Goal: Find contact information: Find contact information

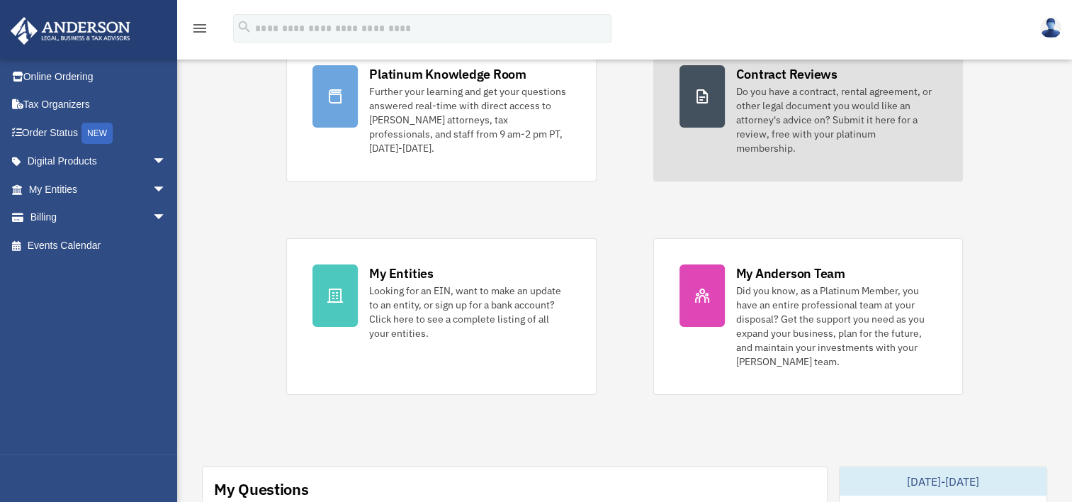
scroll to position [142, 0]
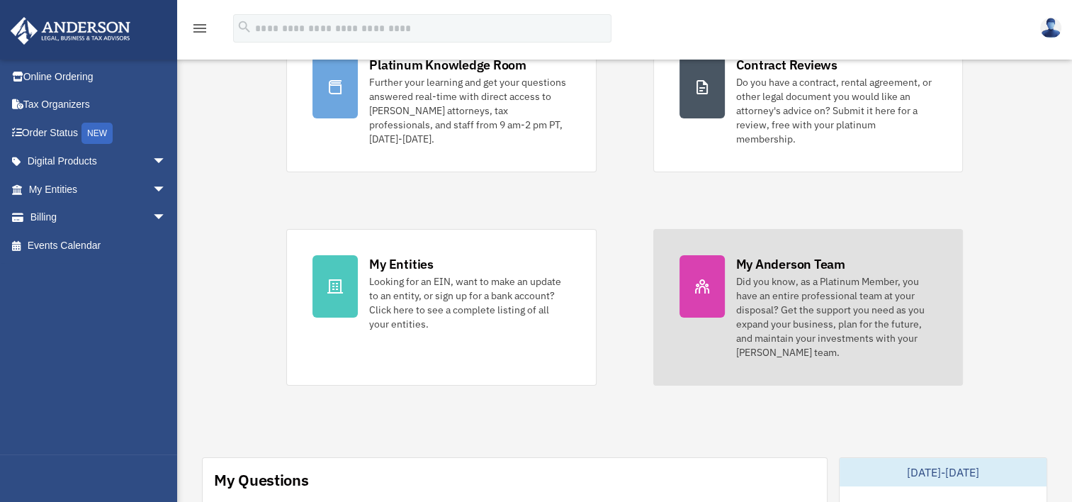
click at [760, 255] on div "My Anderson Team" at bounding box center [790, 264] width 109 height 18
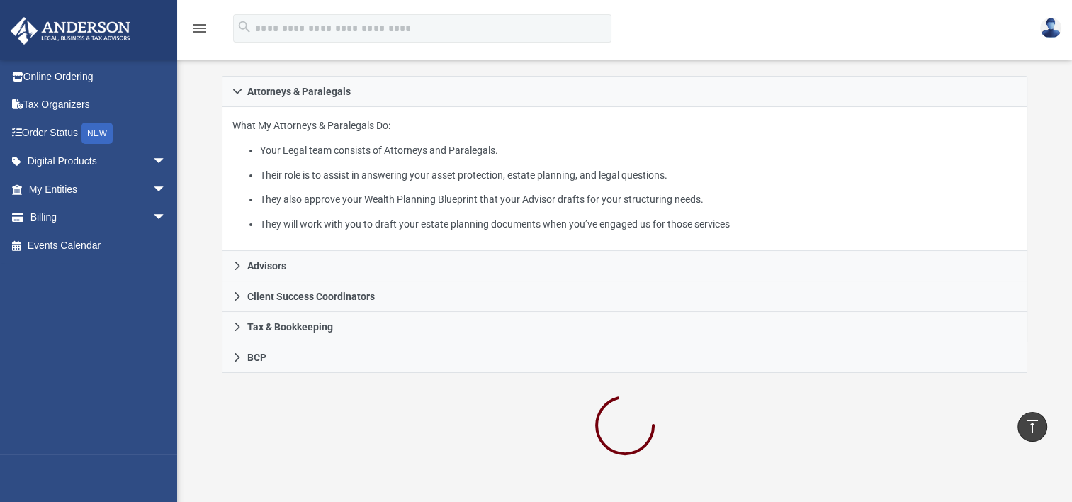
scroll to position [213, 0]
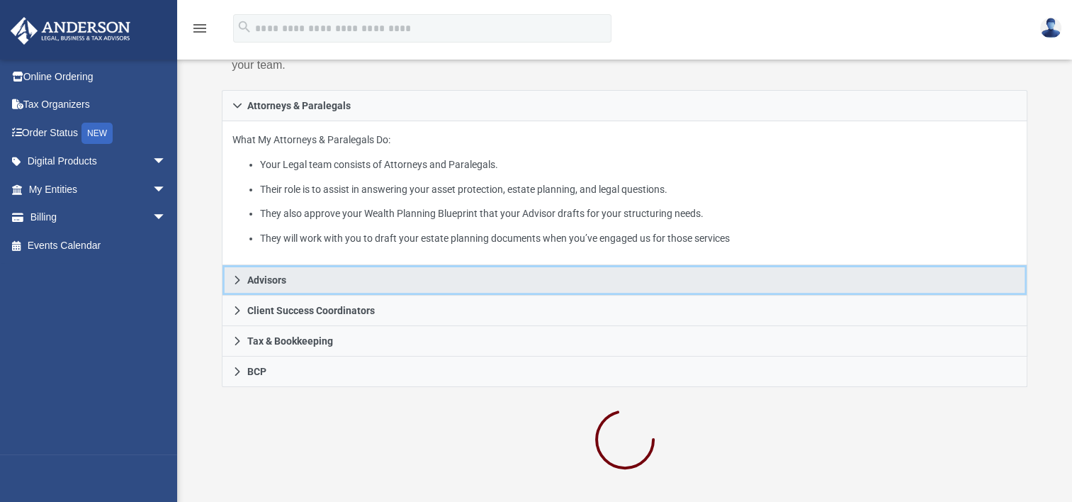
click at [273, 268] on link "Advisors" at bounding box center [625, 280] width 806 height 30
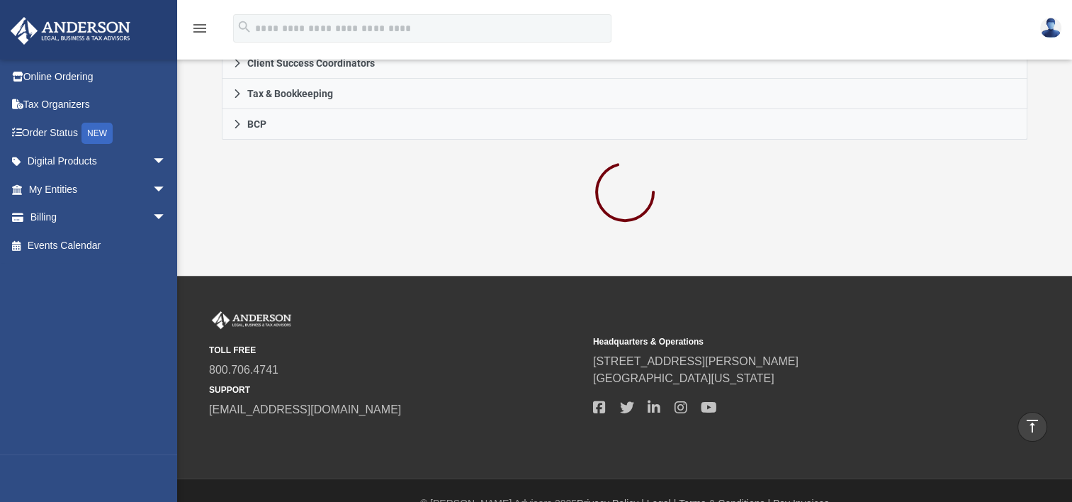
scroll to position [502, 0]
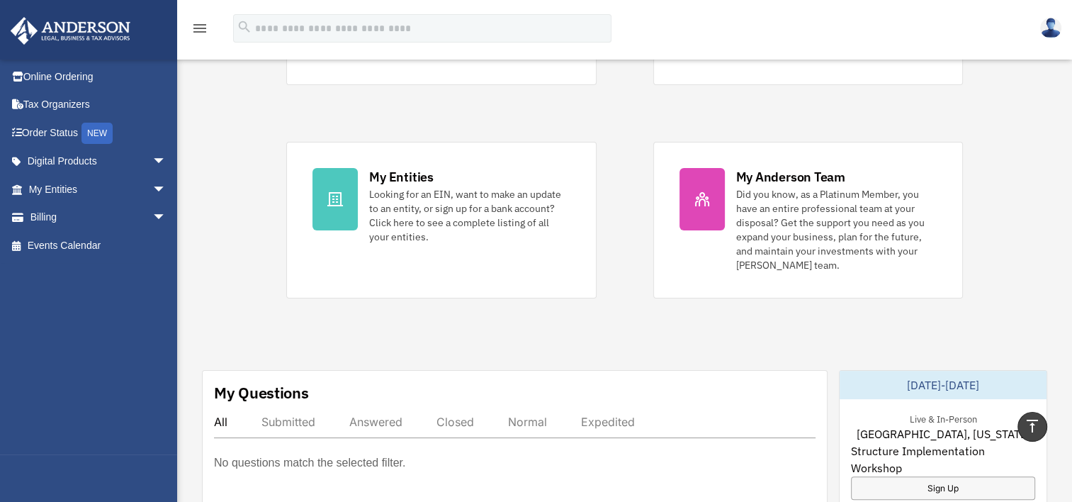
scroll to position [227, 0]
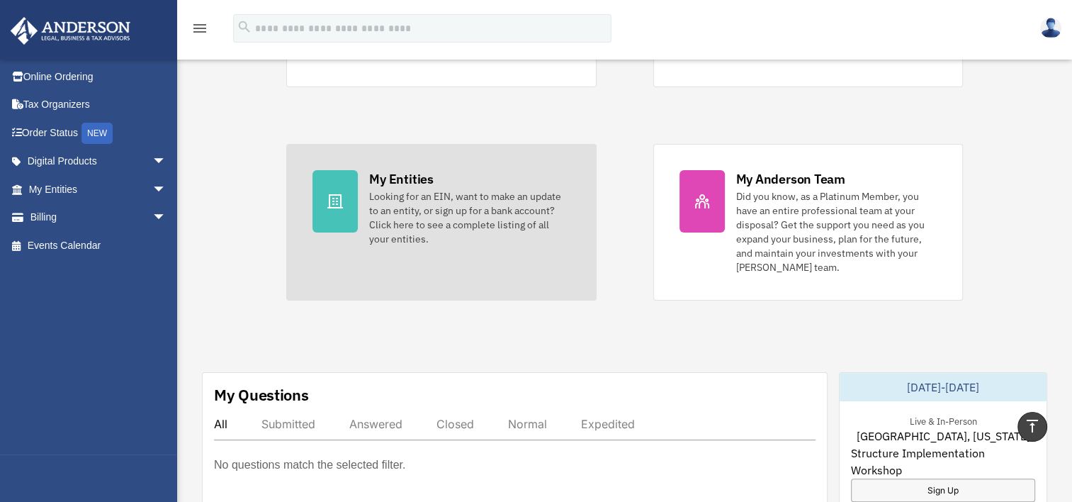
click at [405, 189] on div "Looking for an EIN, want to make an update to an entity, or sign up for a bank …" at bounding box center [469, 217] width 201 height 57
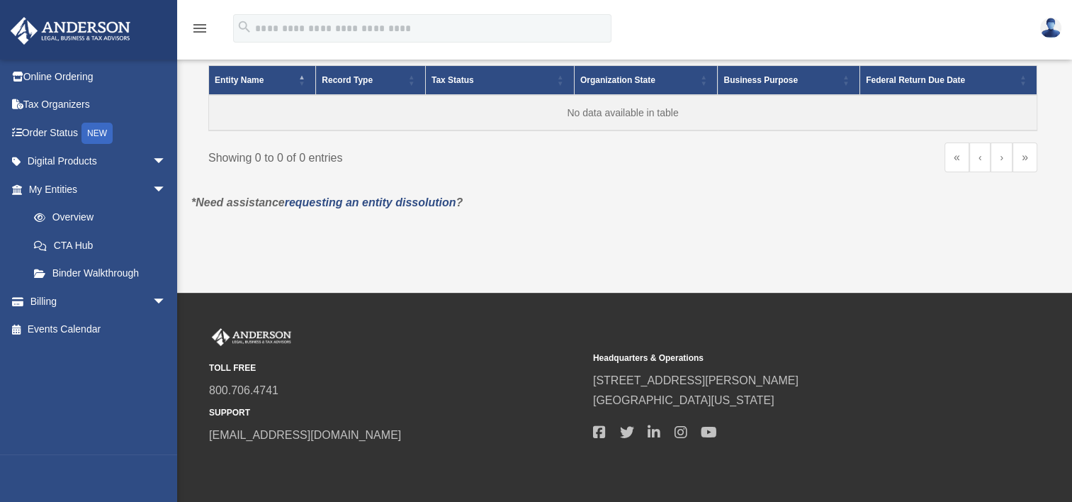
scroll to position [142, 0]
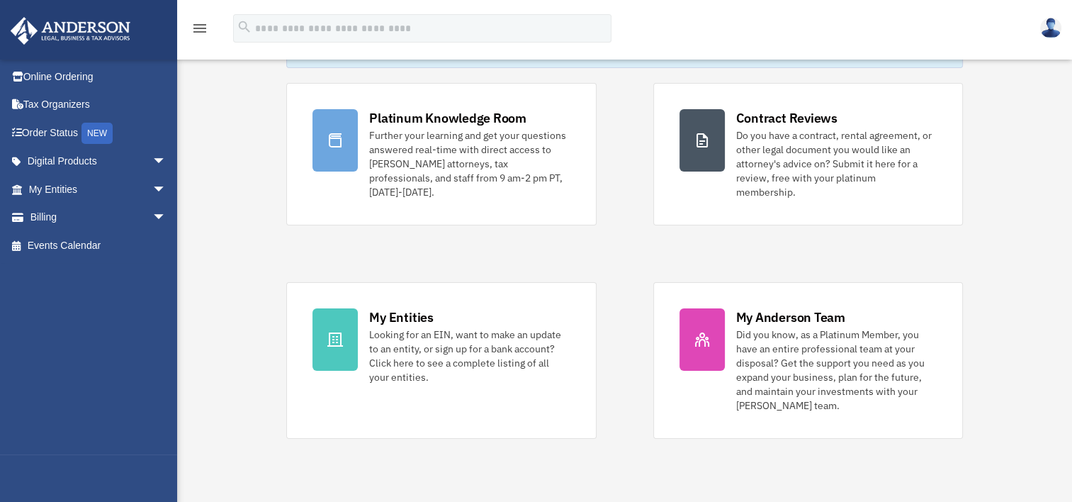
scroll to position [85, 0]
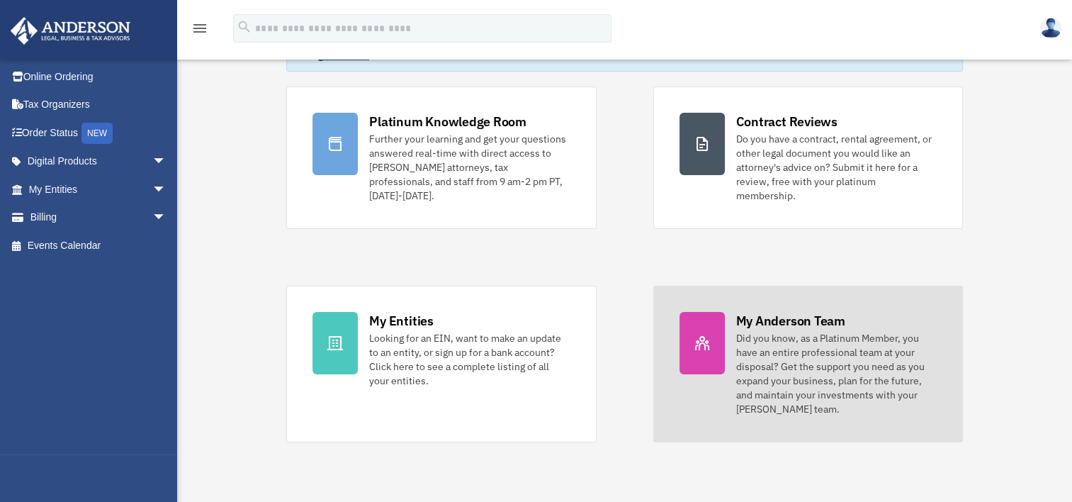
click at [785, 331] on div "Did you know, as a Platinum Member, you have an entire professional team at you…" at bounding box center [836, 373] width 201 height 85
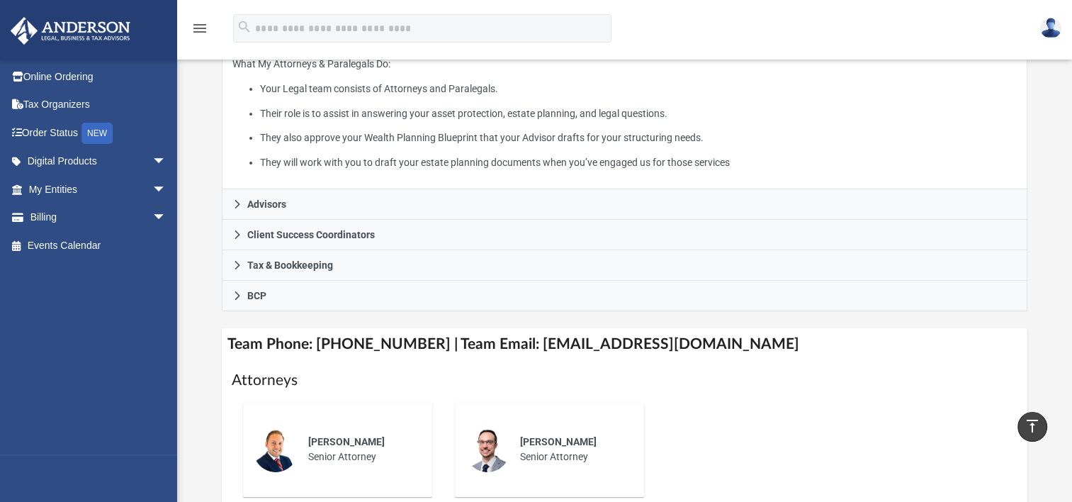
scroll to position [283, 0]
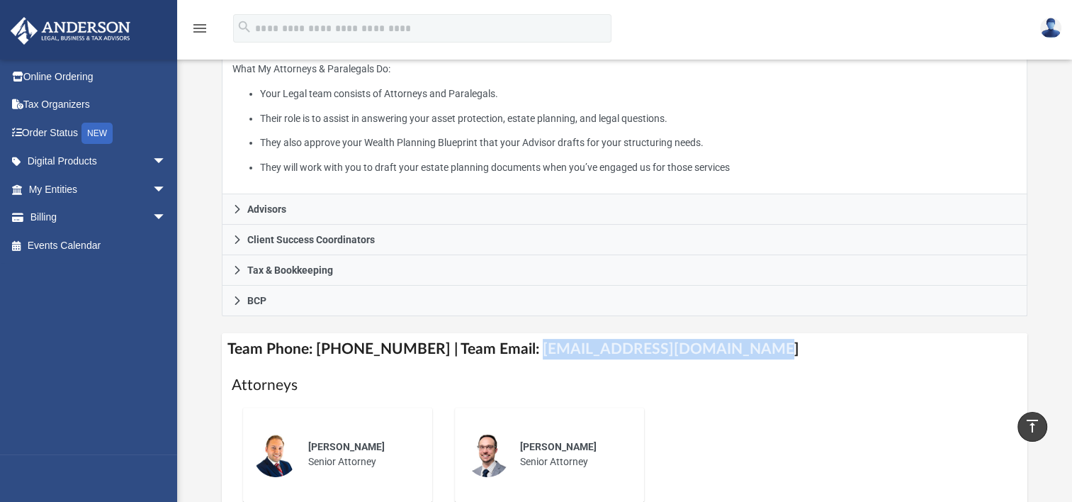
drag, startPoint x: 741, startPoint y: 344, endPoint x: 518, endPoint y: 349, distance: 222.6
click at [518, 349] on h4 "Team Phone: (725) 201-7553 | Team Email: myteam@andersonadvisors.com" at bounding box center [625, 349] width 806 height 32
copy h4 "myteam@andersonadvisors.com"
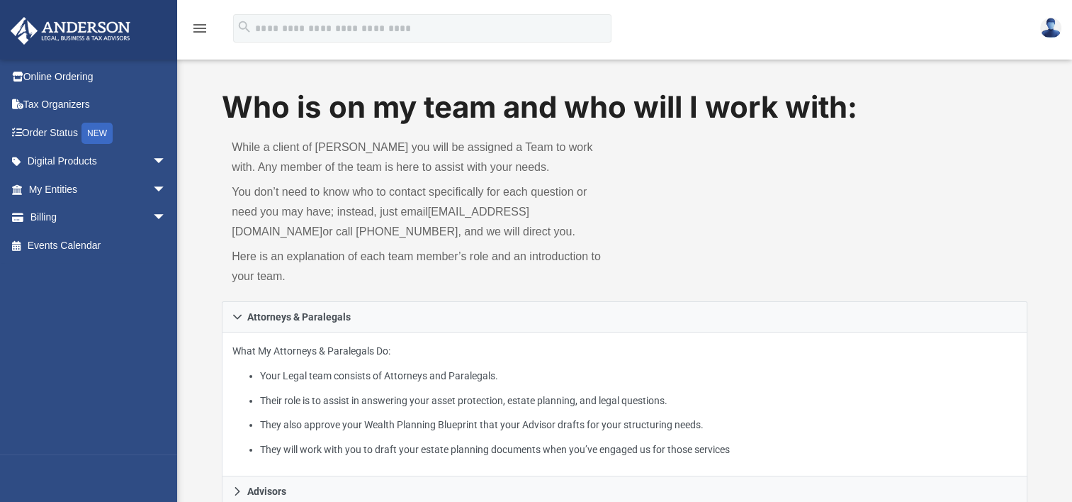
scroll to position [0, 0]
